Goal: Transaction & Acquisition: Purchase product/service

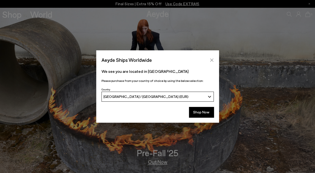
click at [212, 59] on icon "Close" at bounding box center [211, 59] width 3 height 3
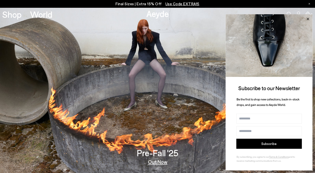
click at [309, 18] on icon at bounding box center [308, 19] width 7 height 7
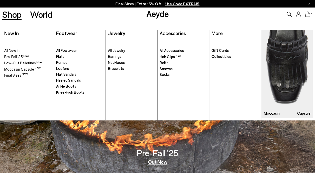
click at [67, 87] on span "Ankle Boots" at bounding box center [66, 86] width 20 height 5
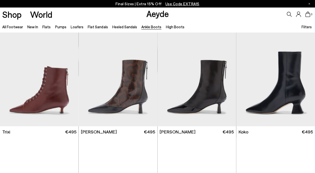
scroll to position [151, 0]
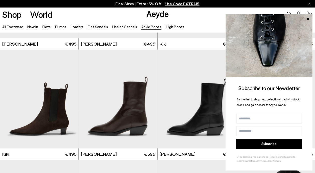
scroll to position [652, 0]
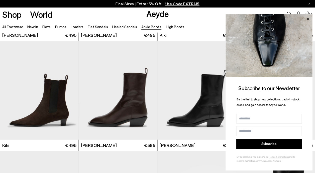
click at [309, 18] on icon at bounding box center [308, 19] width 7 height 7
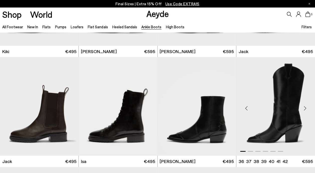
scroll to position [803, 0]
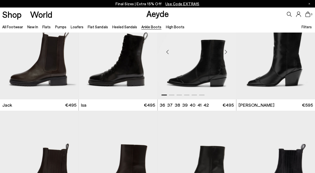
click at [226, 49] on div "Next slide" at bounding box center [226, 52] width 15 height 15
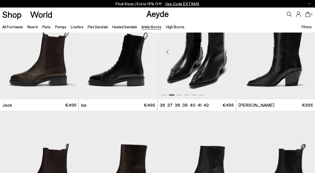
click at [227, 51] on div "Next slide" at bounding box center [226, 52] width 15 height 15
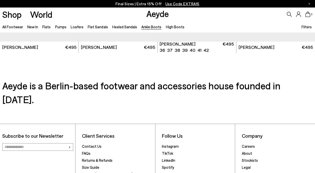
scroll to position [979, 0]
